Goal: Navigation & Orientation: Understand site structure

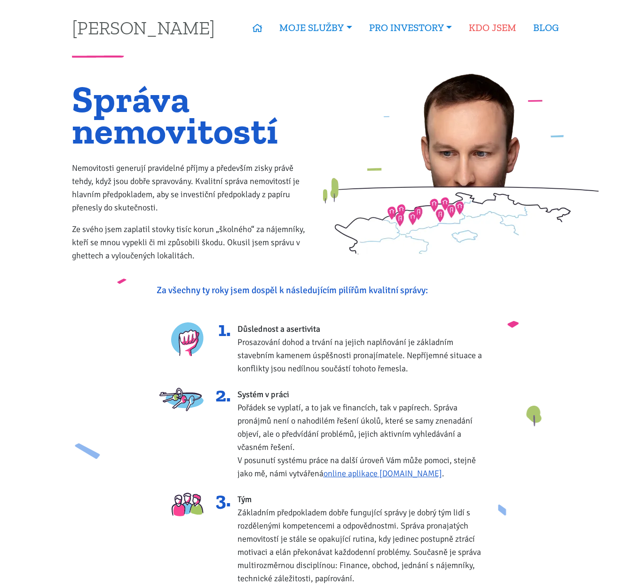
click at [502, 28] on link "KDO JSEM" at bounding box center [493, 28] width 64 height 22
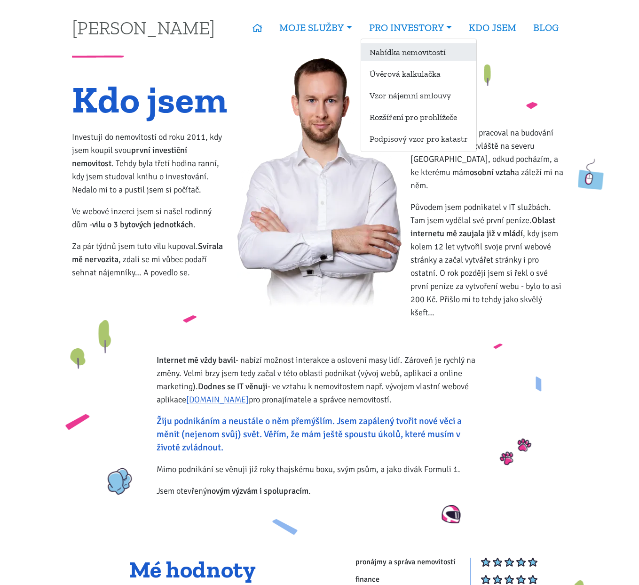
click at [414, 47] on link "Nabídka nemovitostí" at bounding box center [418, 51] width 115 height 17
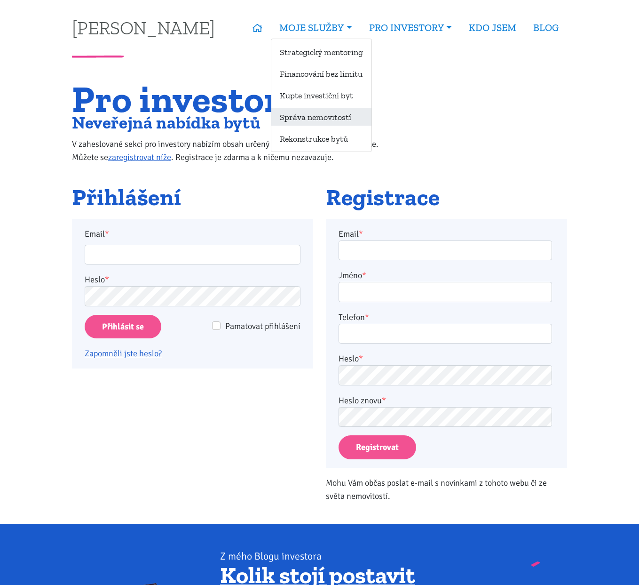
click at [325, 117] on link "Správa nemovitostí" at bounding box center [322, 116] width 100 height 17
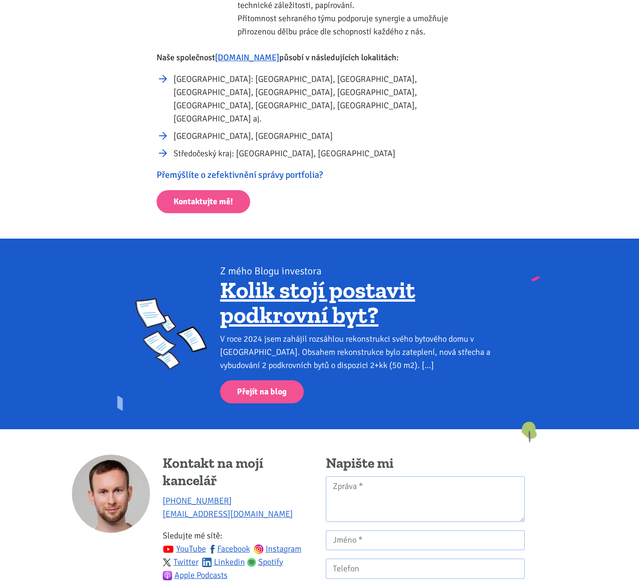
scroll to position [455, 0]
